Goal: Task Accomplishment & Management: Complete application form

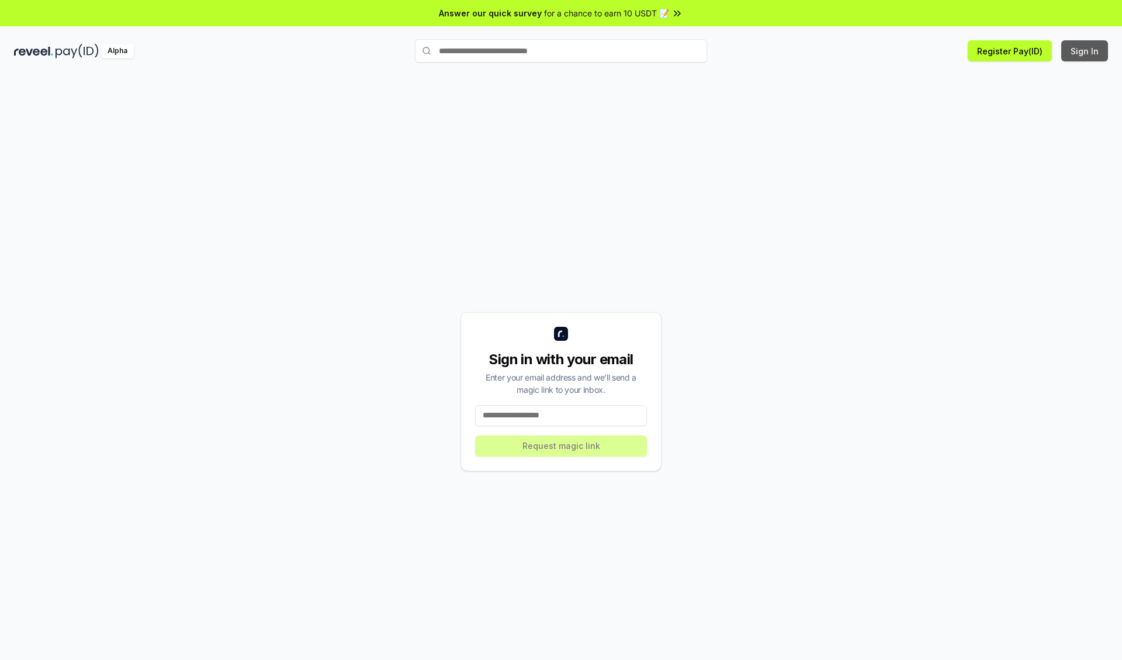
click at [1085, 51] on button "Sign In" at bounding box center [1084, 50] width 47 height 21
type input "**********"
click at [561, 445] on button "Request magic link" at bounding box center [561, 445] width 172 height 21
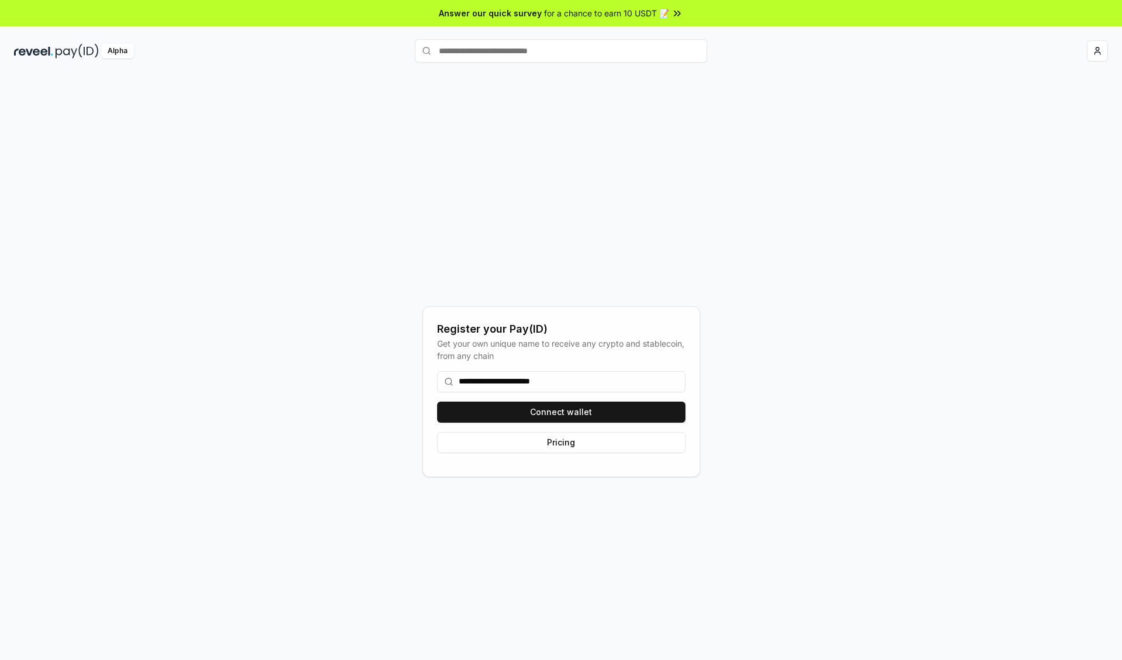
type input "**********"
